Goal: Check status: Check status

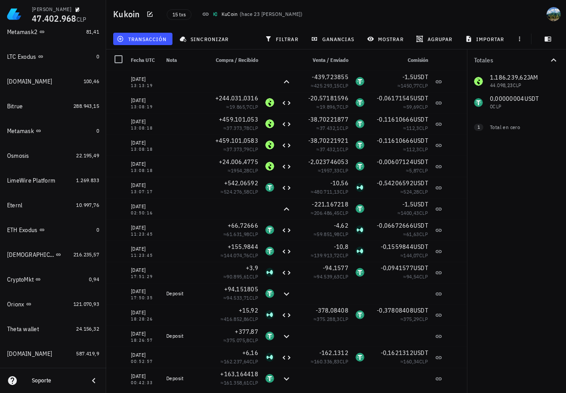
scroll to position [572, 0]
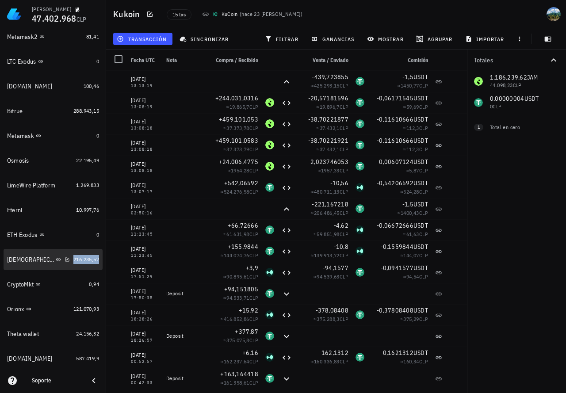
click at [83, 261] on span "216.235,57" at bounding box center [86, 259] width 26 height 7
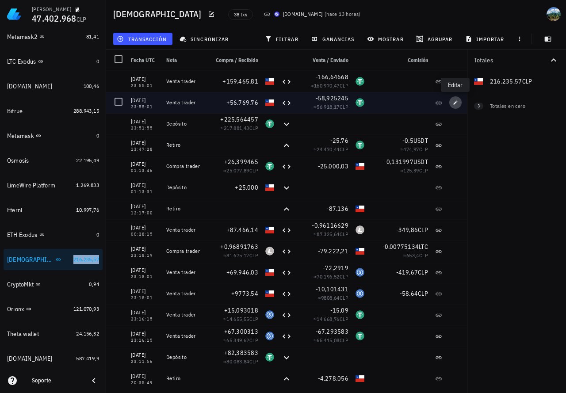
click at [455, 101] on icon "button" at bounding box center [455, 102] width 5 height 5
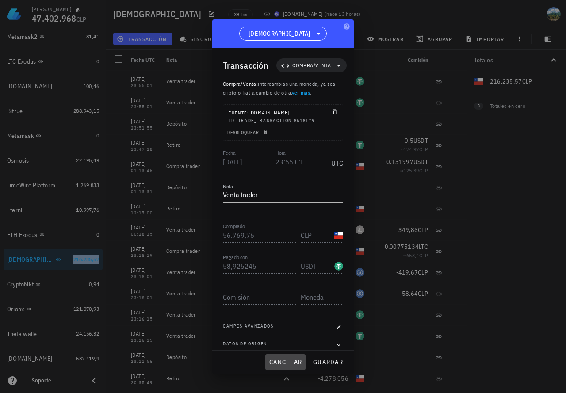
click at [289, 362] on span "cancelar" at bounding box center [285, 362] width 33 height 8
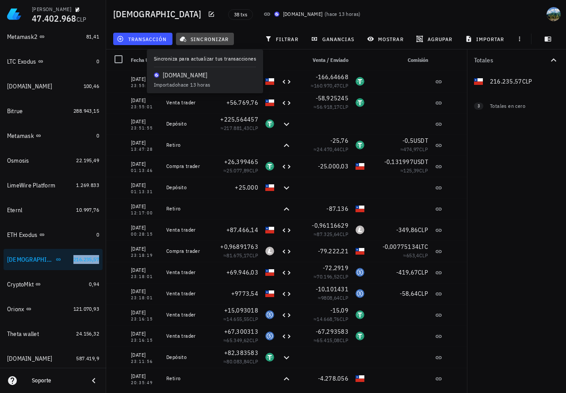
click at [211, 35] on span "sincronizar" at bounding box center [204, 38] width 47 height 7
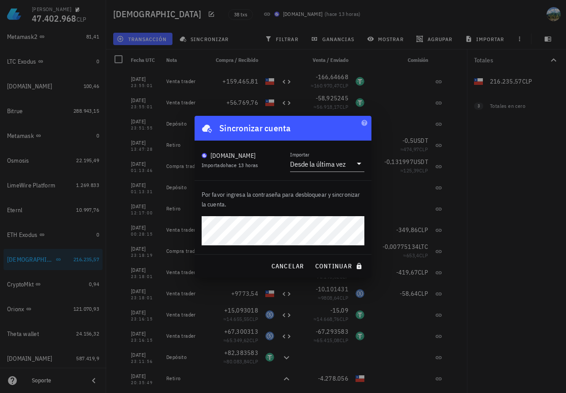
click at [311, 258] on button "continuar" at bounding box center [339, 266] width 57 height 16
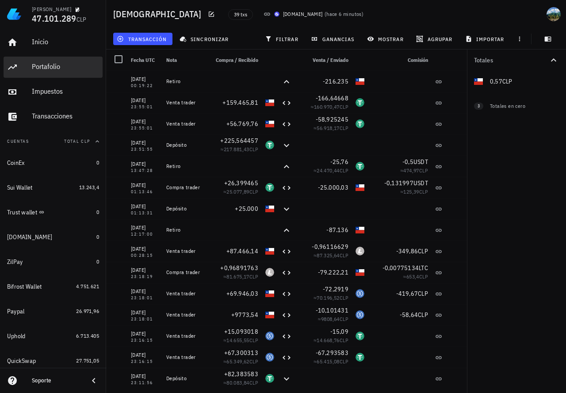
click at [54, 72] on div "Portafolio" at bounding box center [65, 67] width 67 height 20
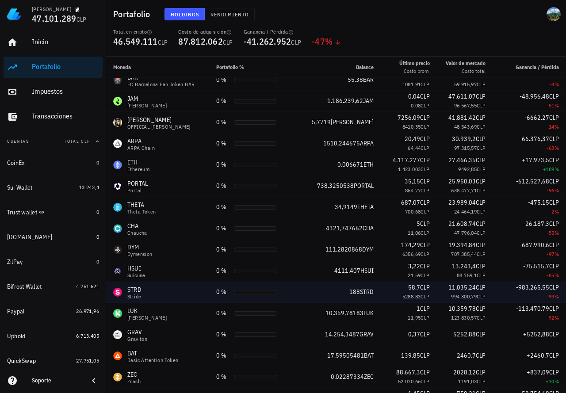
scroll to position [970, 0]
